Goal: Browse casually: Explore the website without a specific task or goal

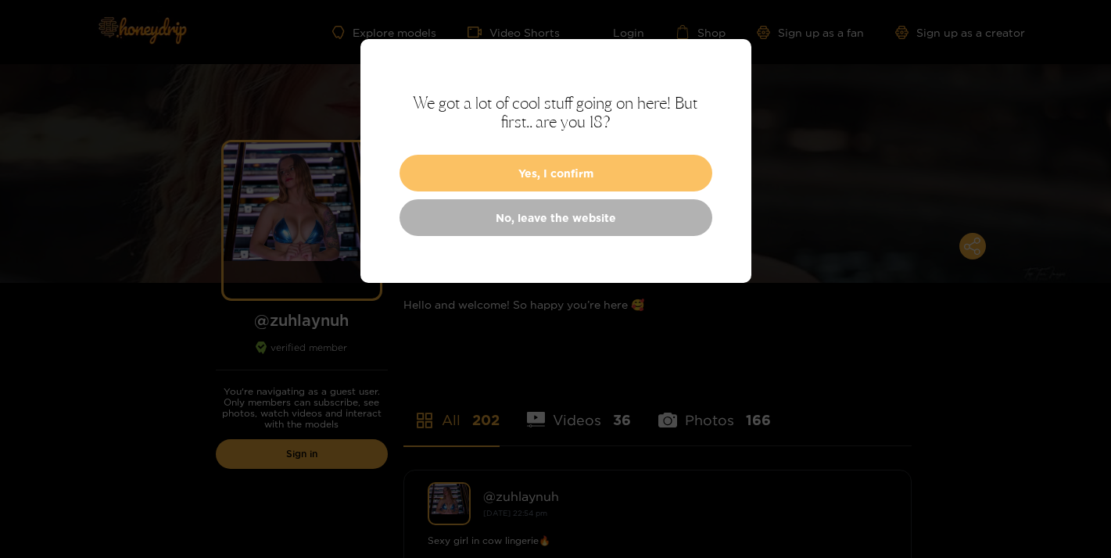
click at [613, 175] on button "Yes, I confirm" at bounding box center [556, 173] width 313 height 37
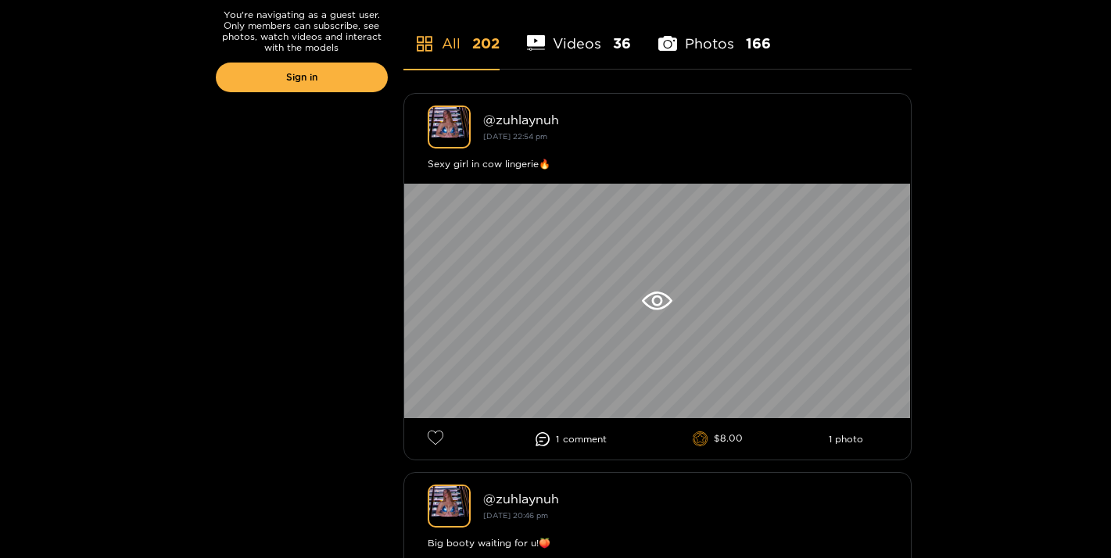
scroll to position [449, 0]
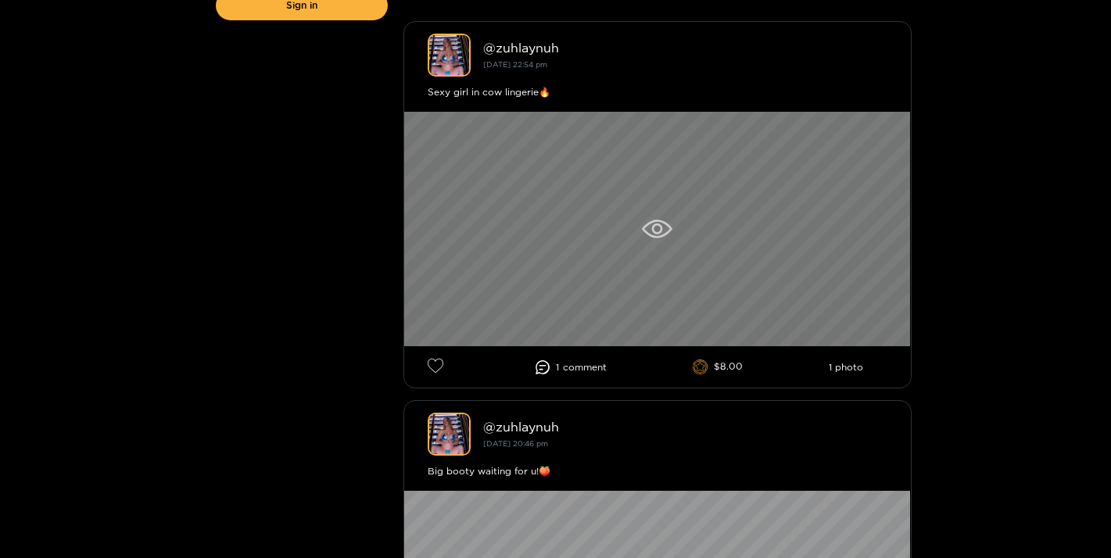
click at [655, 225] on icon at bounding box center [657, 229] width 11 height 11
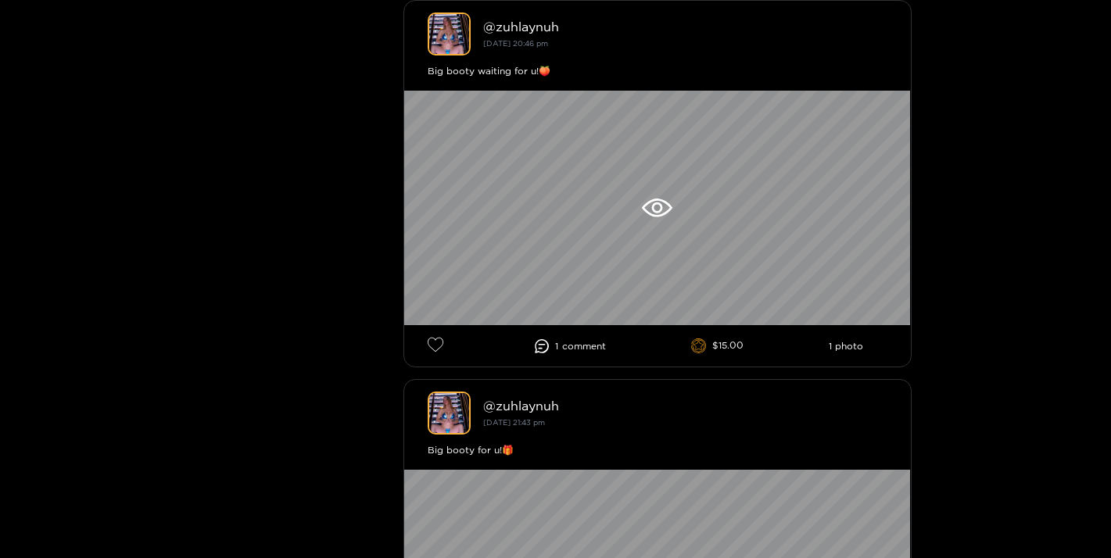
scroll to position [880, 0]
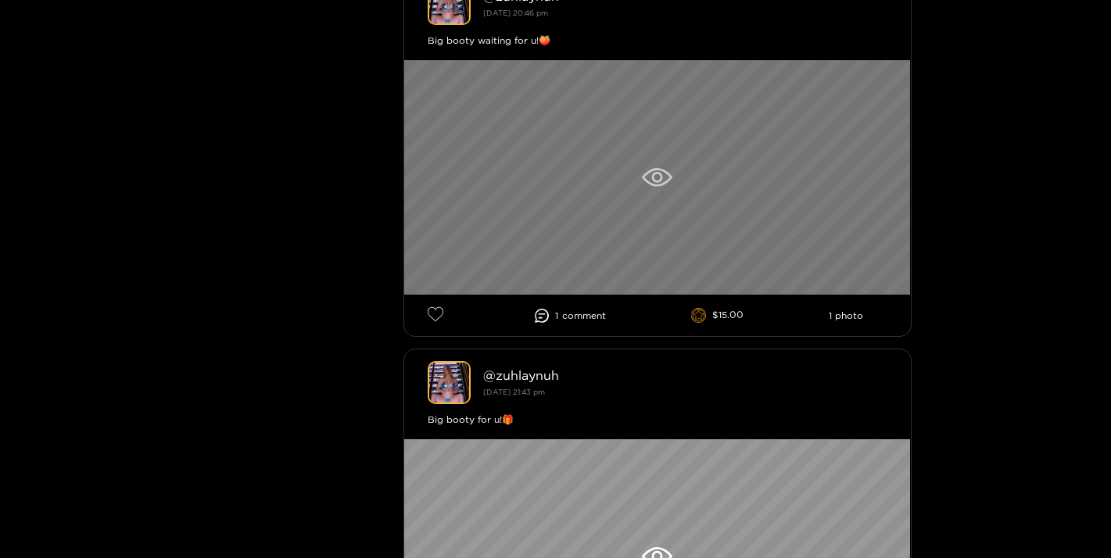
click at [659, 177] on icon at bounding box center [657, 177] width 31 height 19
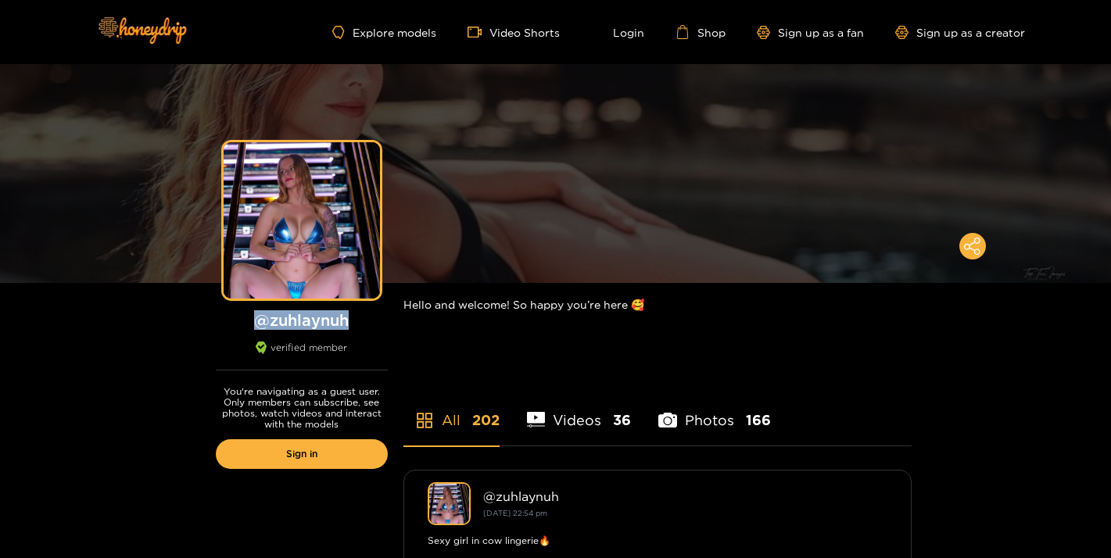
copy h1 "@ zuhlaynuh"
drag, startPoint x: 370, startPoint y: 331, endPoint x: 233, endPoint y: 319, distance: 137.4
click at [233, 319] on div "@ zuhlaynuh verified member" at bounding box center [302, 341] width 172 height 60
